Goal: Navigation & Orientation: Find specific page/section

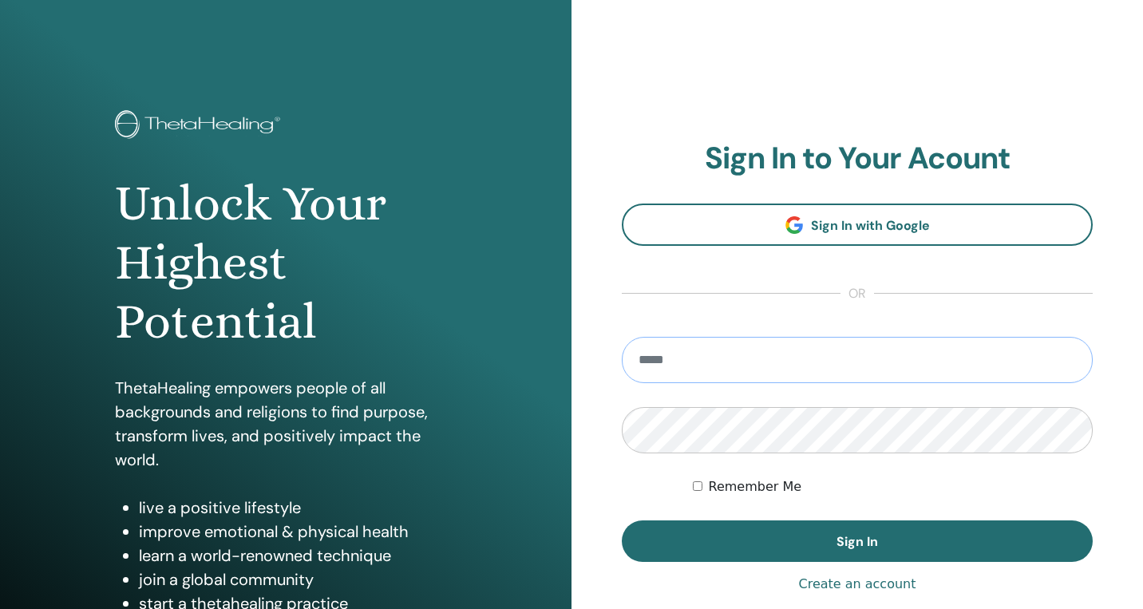
type input "**********"
click at [857, 541] on button "Sign In" at bounding box center [857, 541] width 471 height 42
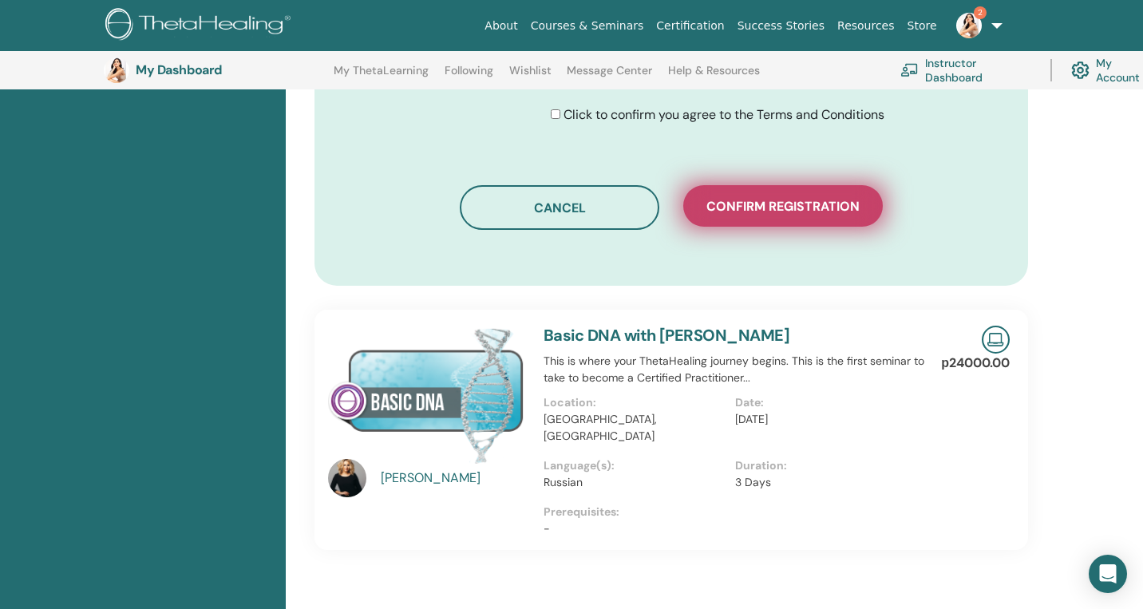
scroll to position [987, 0]
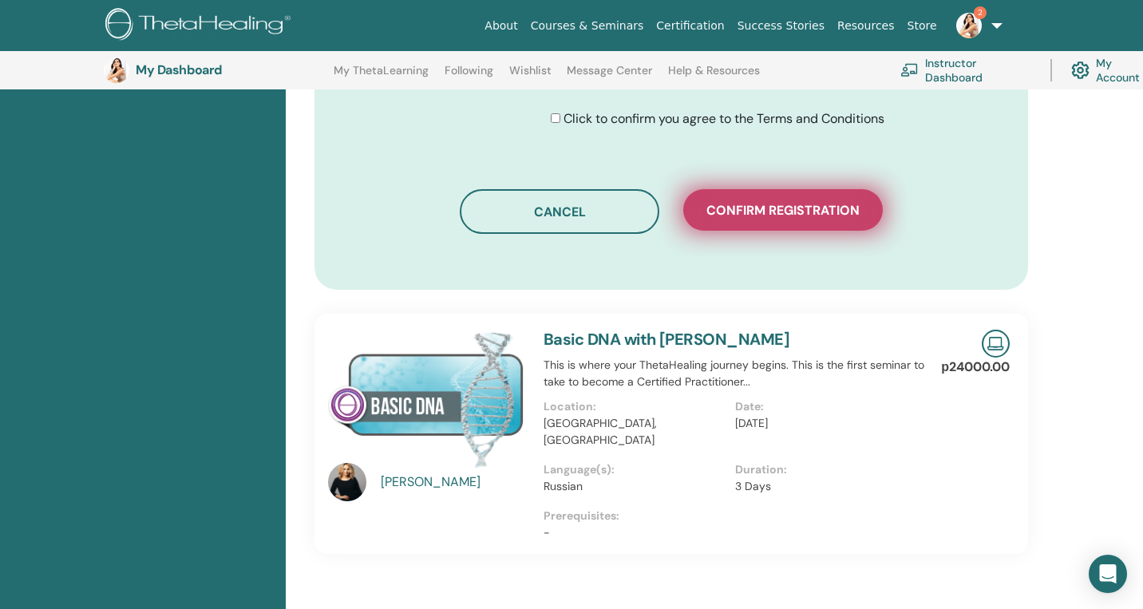
click at [766, 211] on span "Confirm registration" at bounding box center [782, 210] width 153 height 17
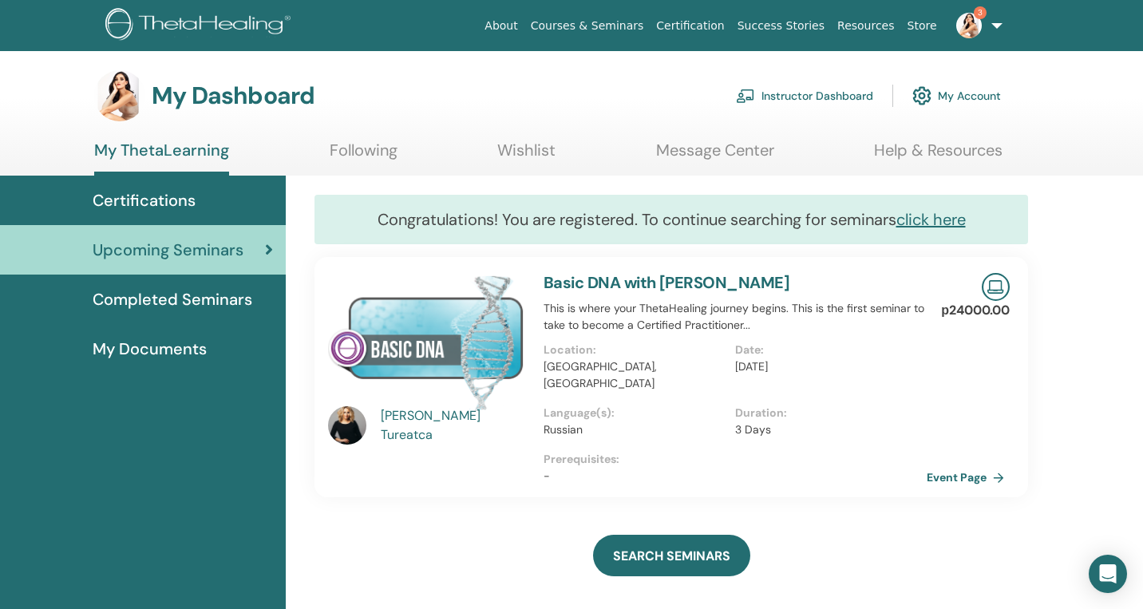
click at [823, 93] on link "Instructor Dashboard" at bounding box center [804, 95] width 137 height 35
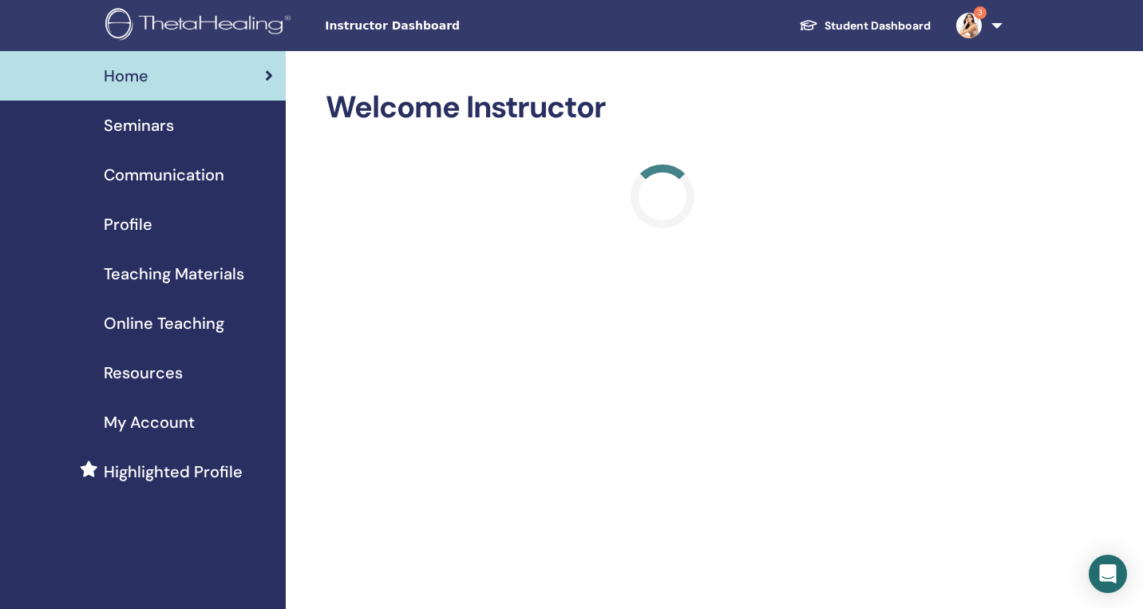
click at [974, 25] on img at bounding box center [969, 26] width 26 height 26
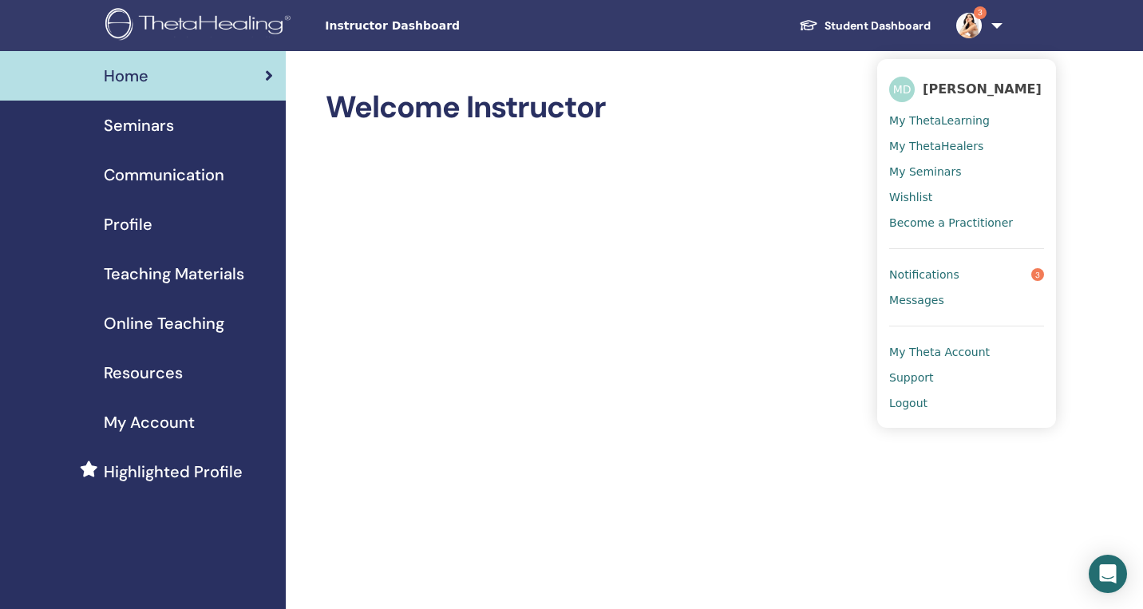
click at [921, 271] on span "Notifications" at bounding box center [924, 274] width 70 height 14
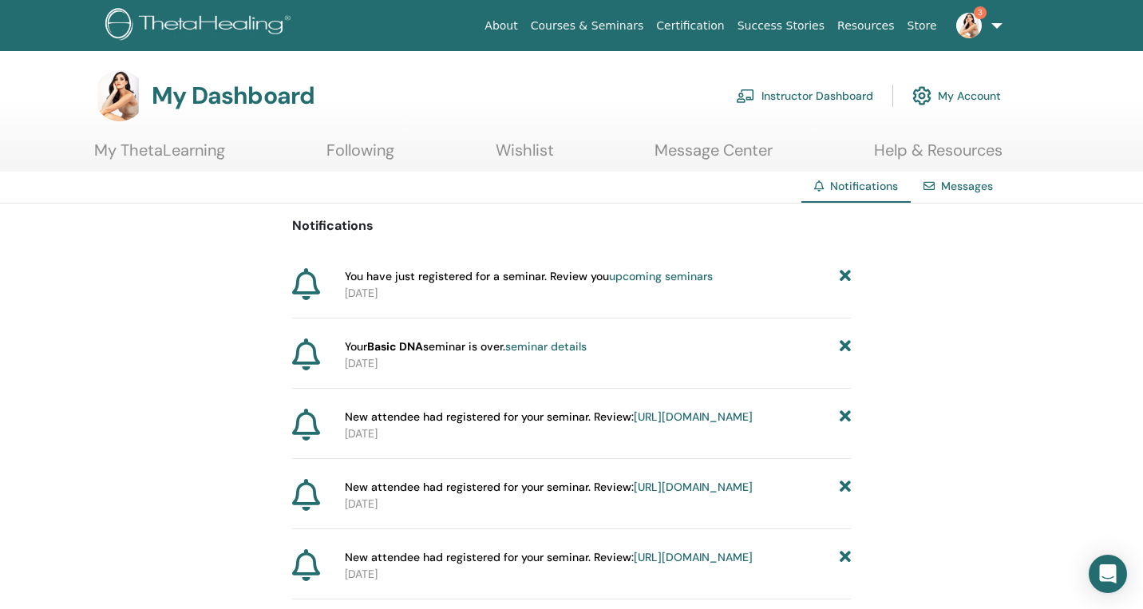
click at [844, 92] on link "Instructor Dashboard" at bounding box center [804, 95] width 137 height 35
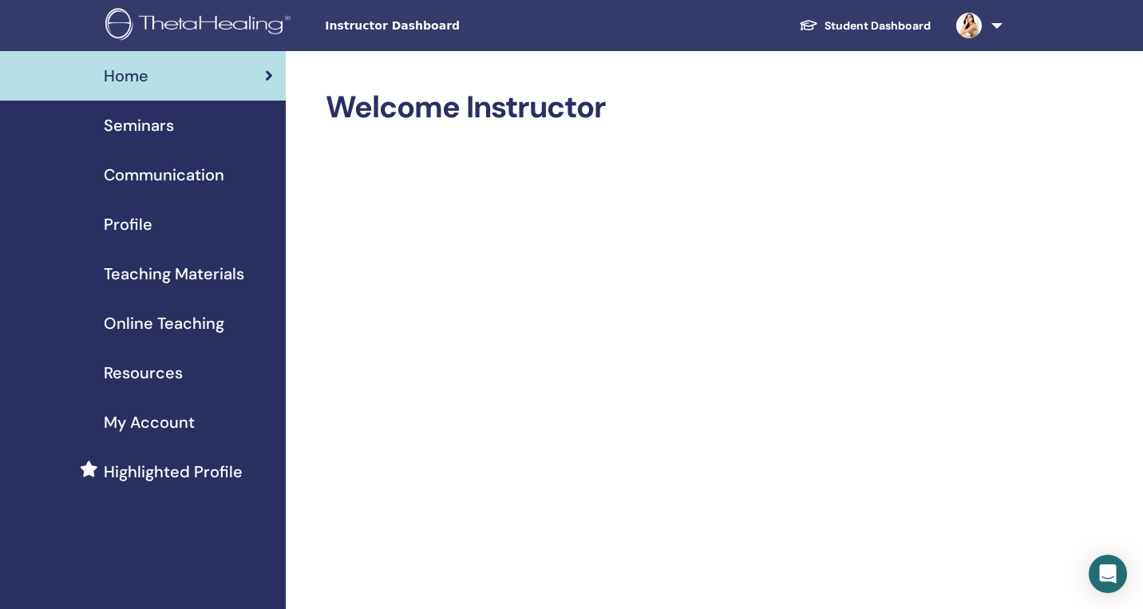
click at [177, 123] on div "Seminars" at bounding box center [143, 125] width 260 height 24
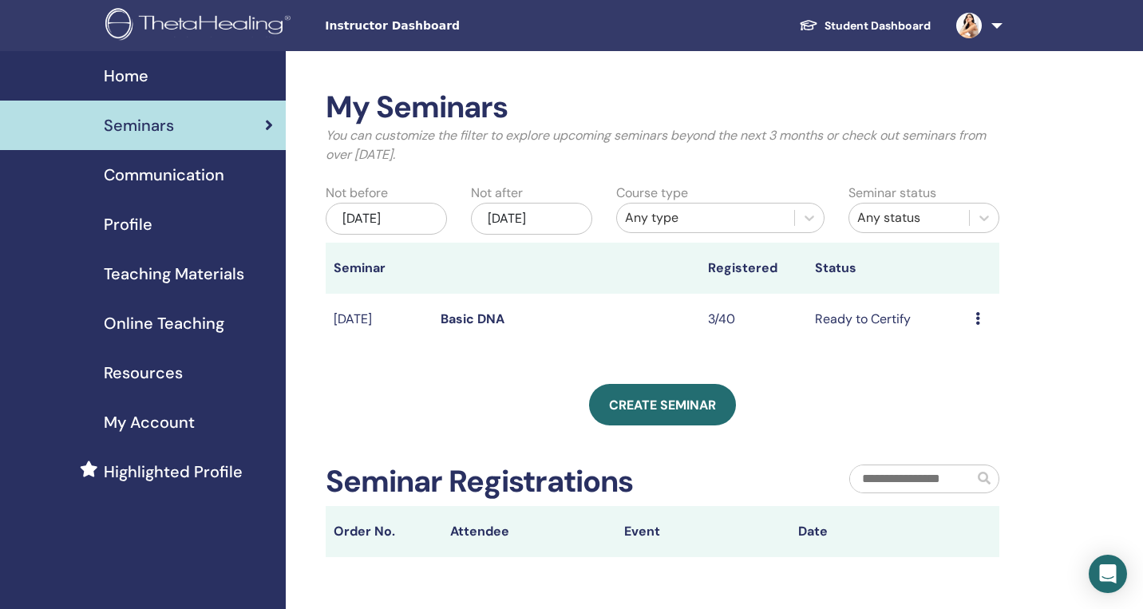
click at [873, 29] on link "Student Dashboard" at bounding box center [864, 26] width 157 height 30
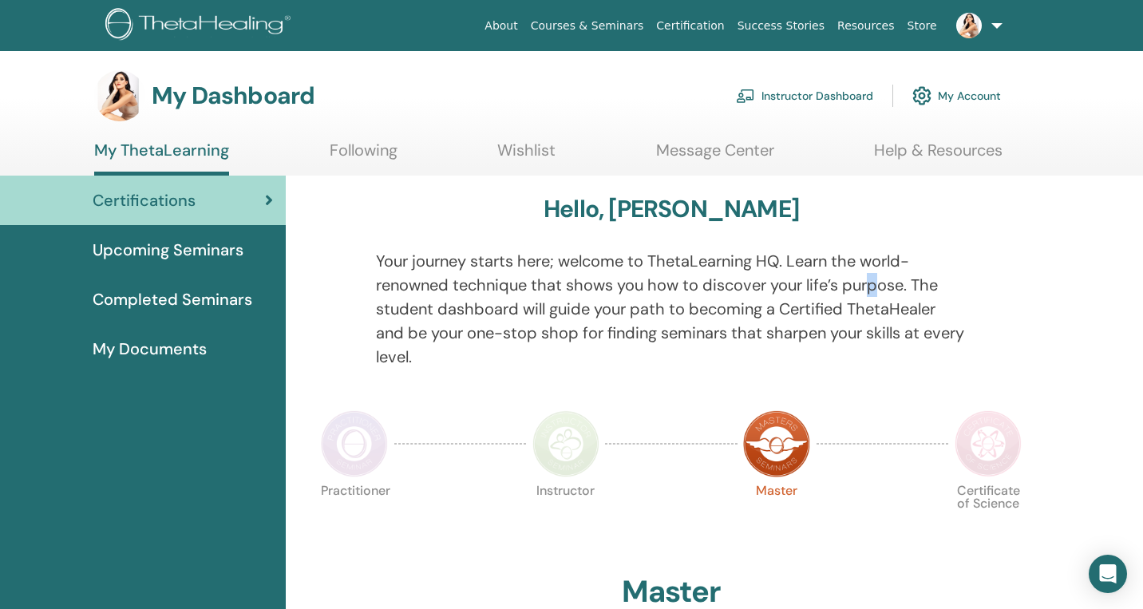
drag, startPoint x: 0, startPoint y: 0, endPoint x: 881, endPoint y: 286, distance: 926.5
